Goal: Transaction & Acquisition: Subscribe to service/newsletter

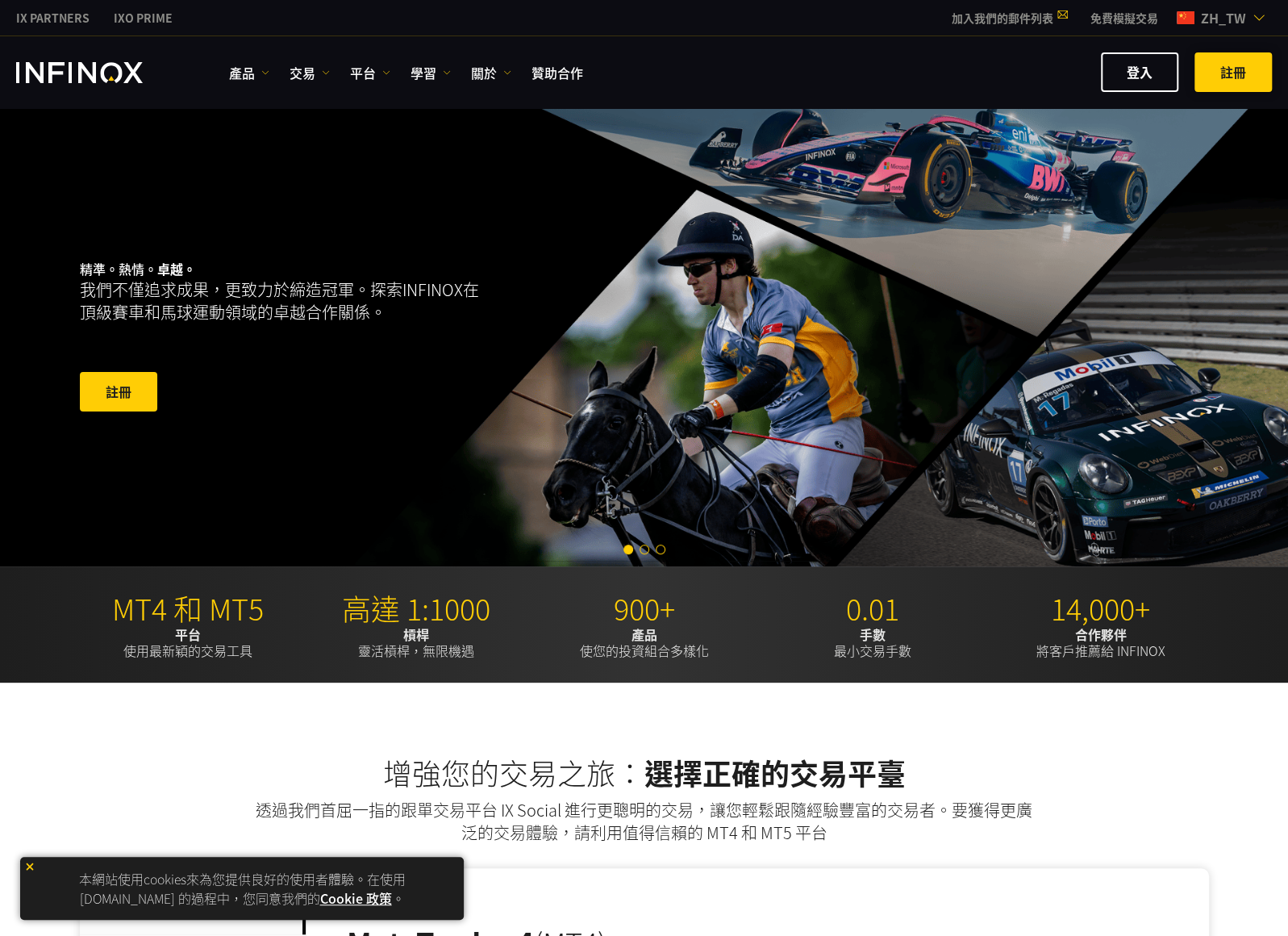
click at [1234, 68] on link "註冊" at bounding box center [1232, 72] width 77 height 40
click at [1122, 77] on link "登入" at bounding box center [1140, 72] width 77 height 40
